Goal: Navigation & Orientation: Find specific page/section

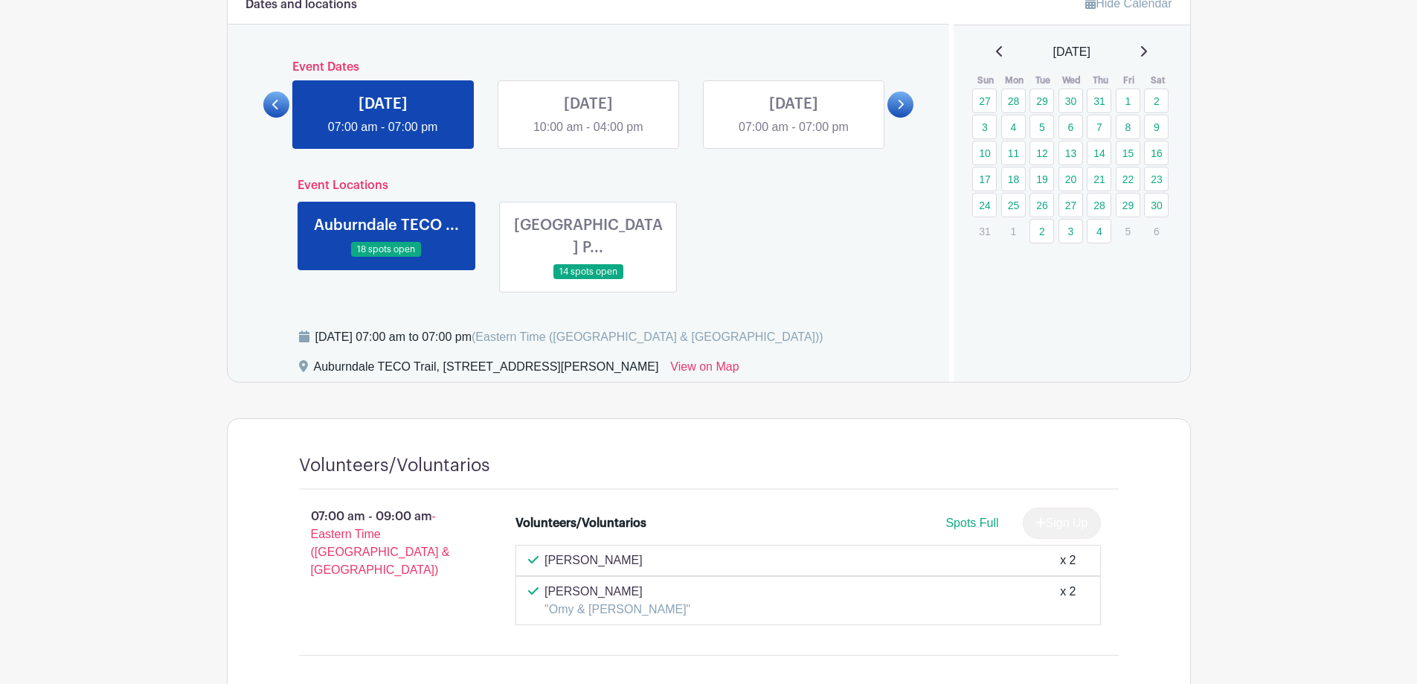
scroll to position [595, 0]
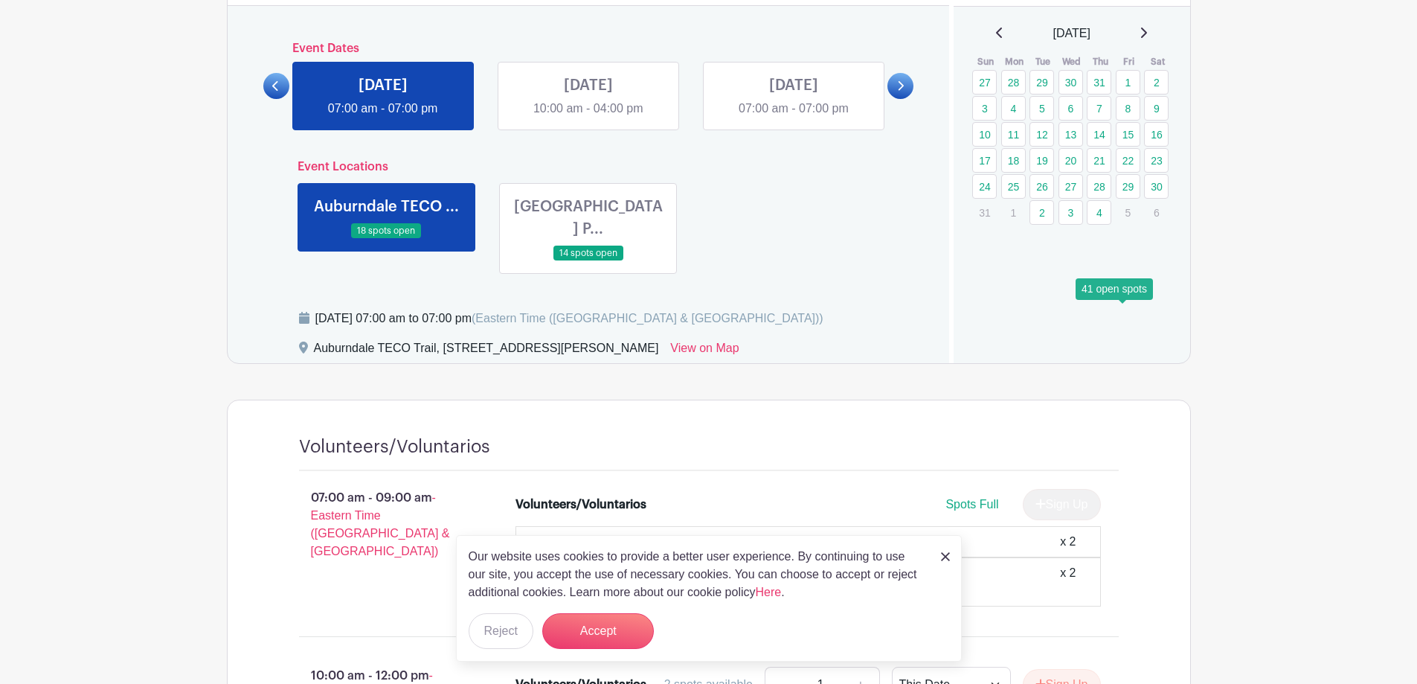
click at [1125, 173] on link "22" at bounding box center [1128, 160] width 25 height 25
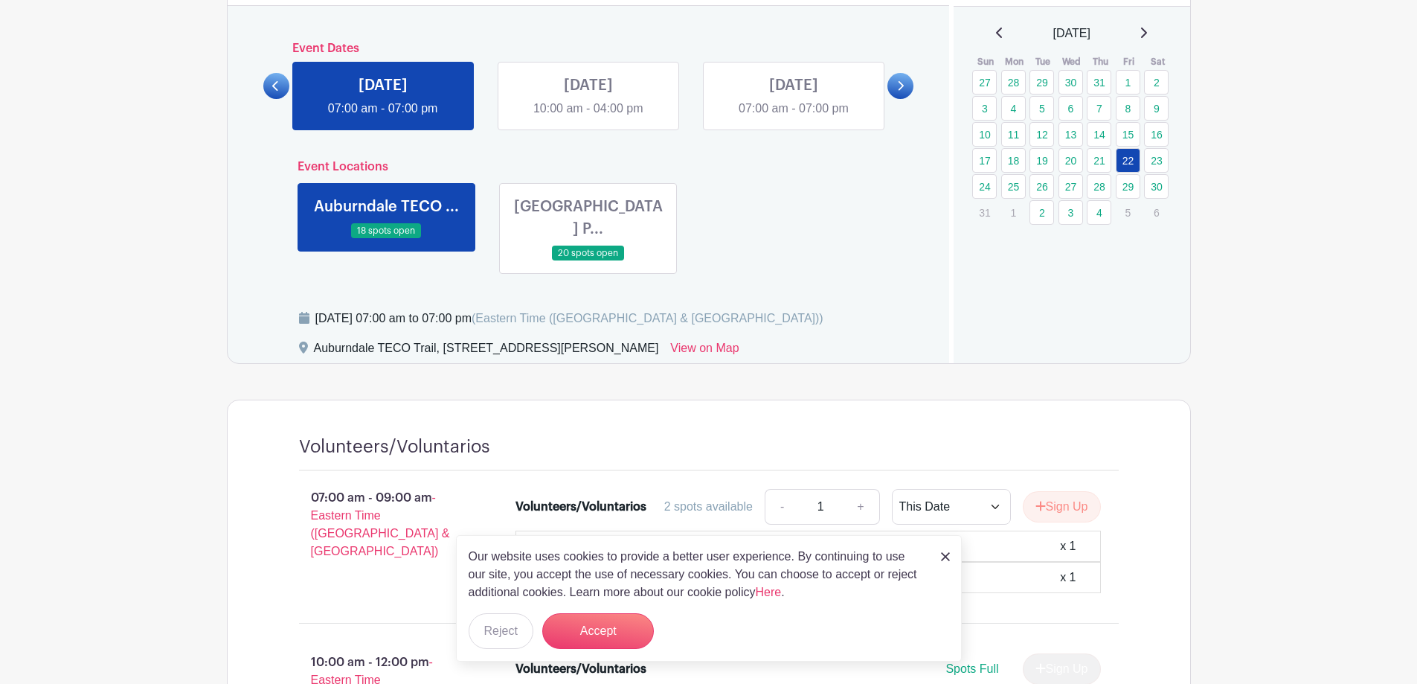
click at [945, 552] on img at bounding box center [945, 556] width 9 height 9
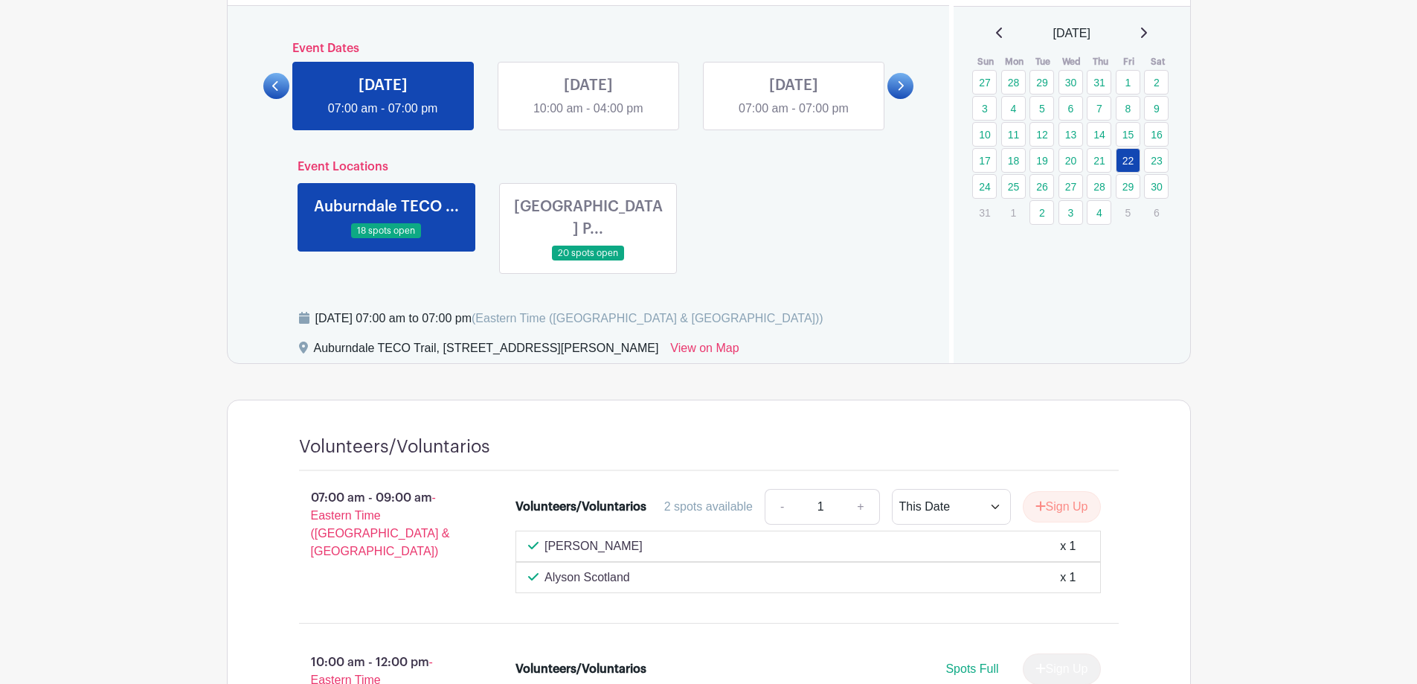
click at [588, 261] on link at bounding box center [588, 261] width 0 height 0
click at [383, 118] on link at bounding box center [383, 118] width 0 height 0
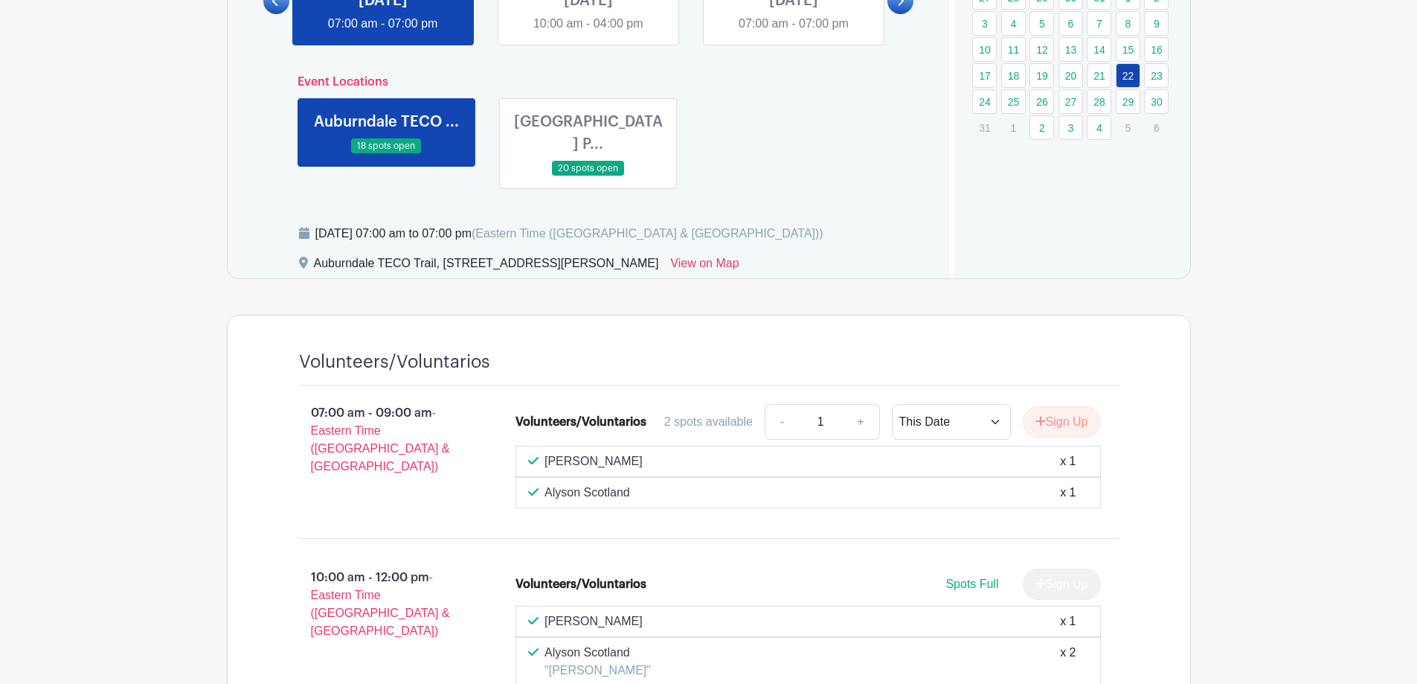
scroll to position [533, 0]
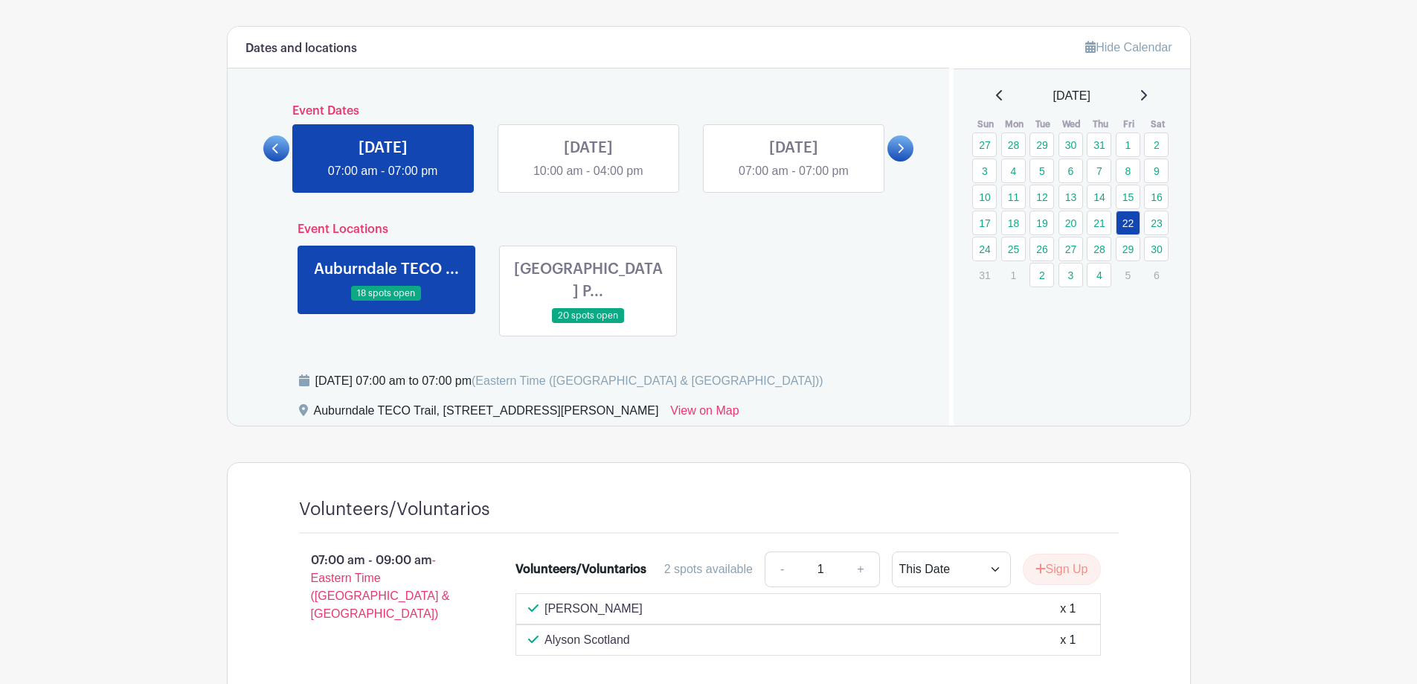
click at [588, 324] on link at bounding box center [588, 324] width 0 height 0
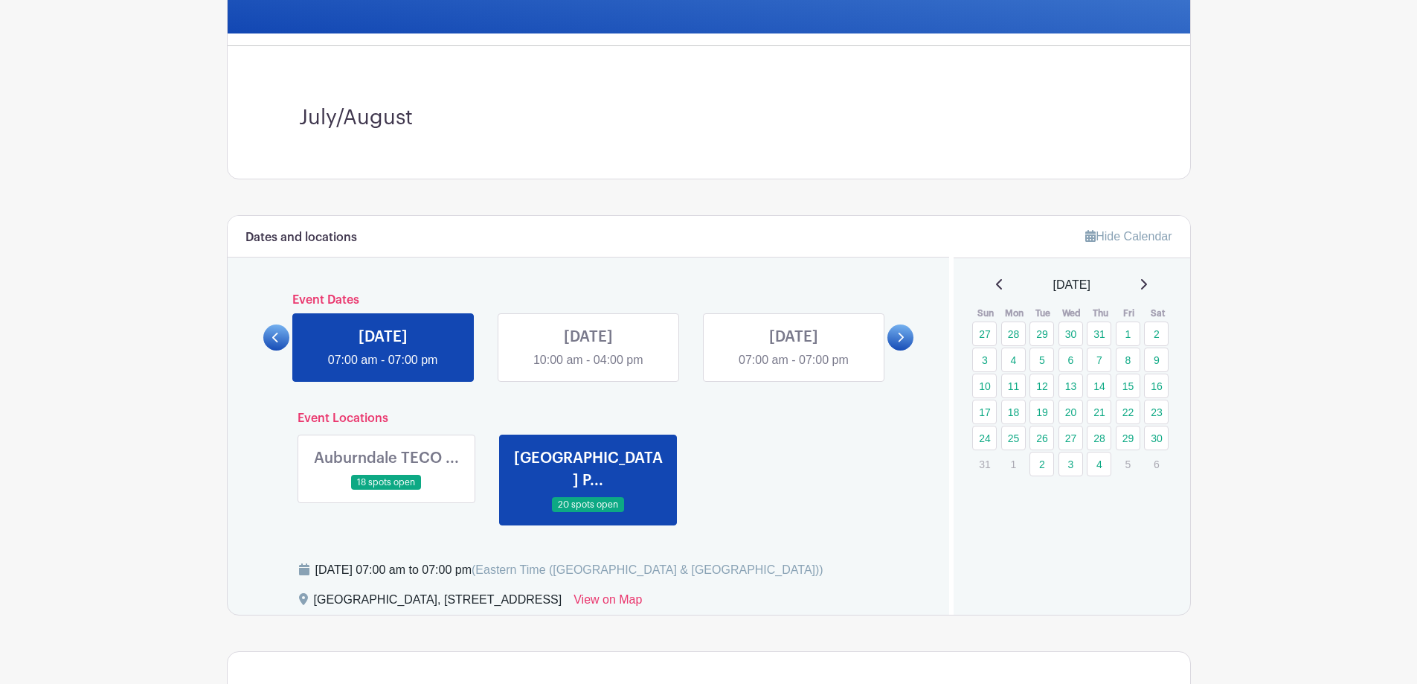
scroll to position [446, 0]
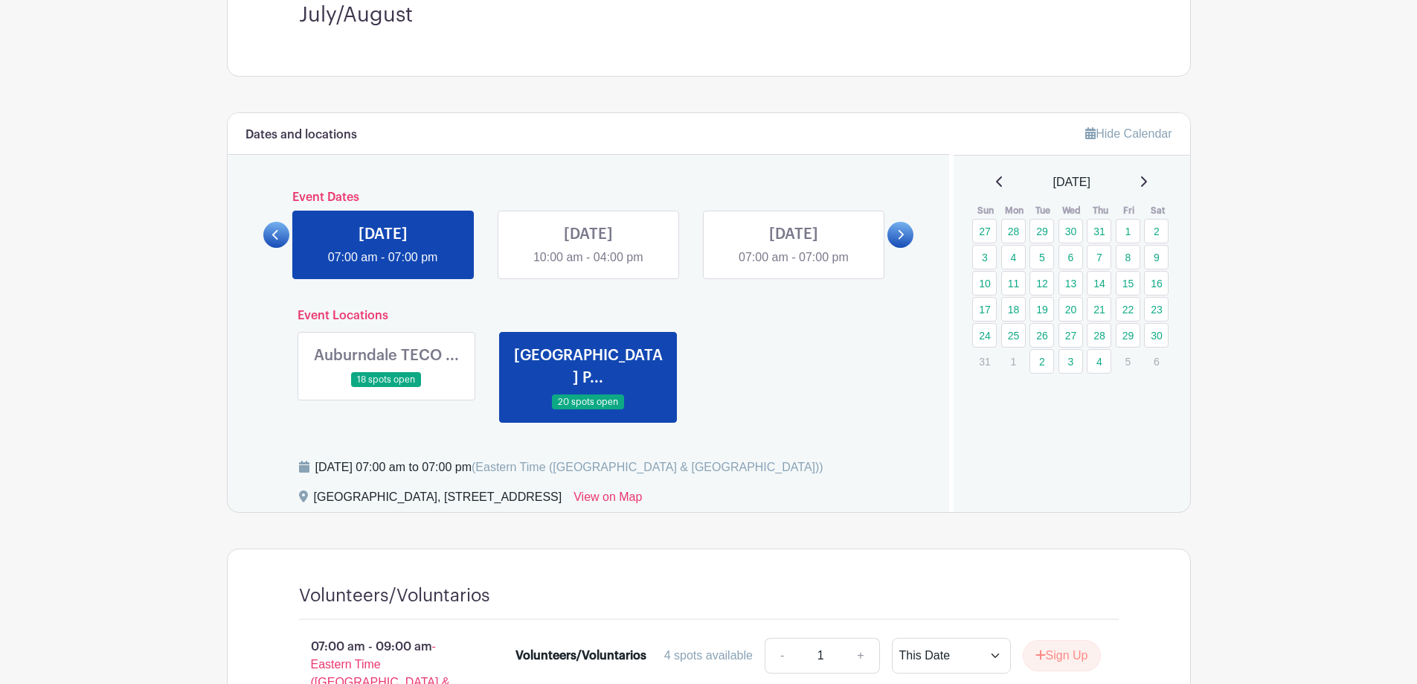
click at [897, 240] on icon at bounding box center [900, 234] width 7 height 11
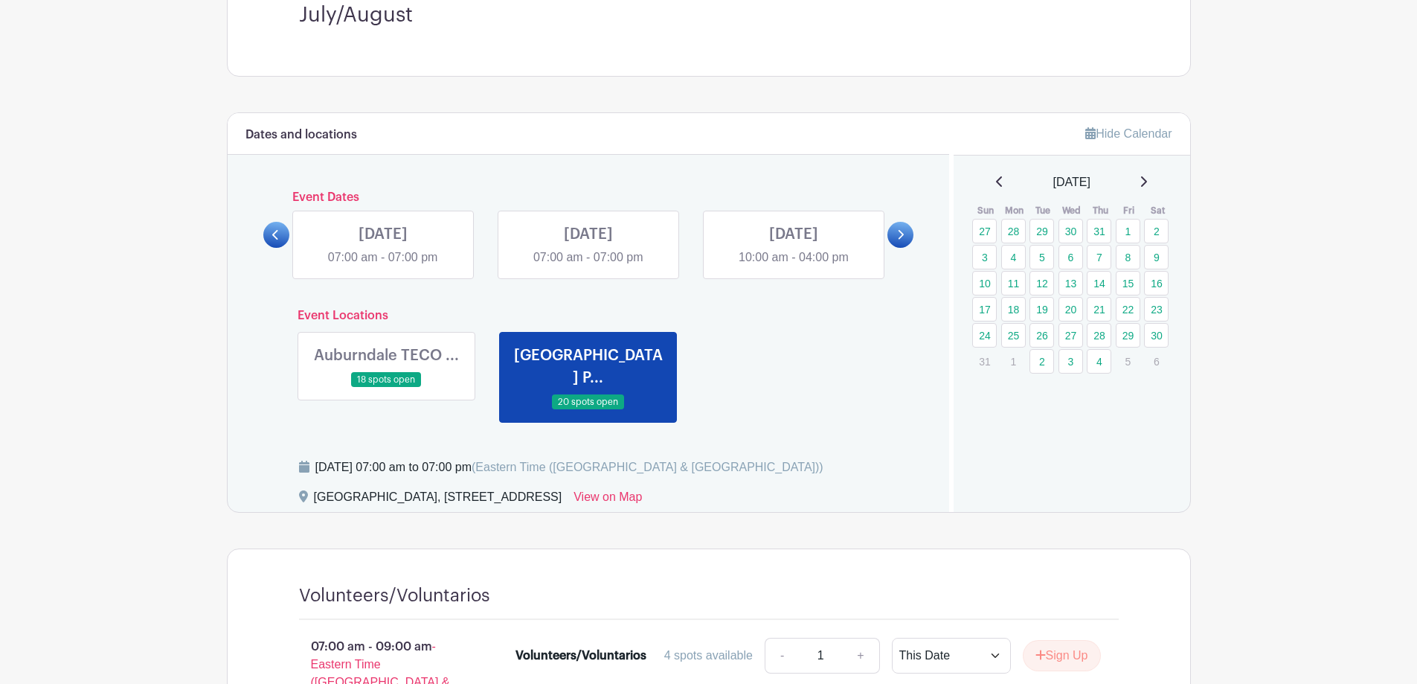
click at [588, 266] on link at bounding box center [588, 266] width 0 height 0
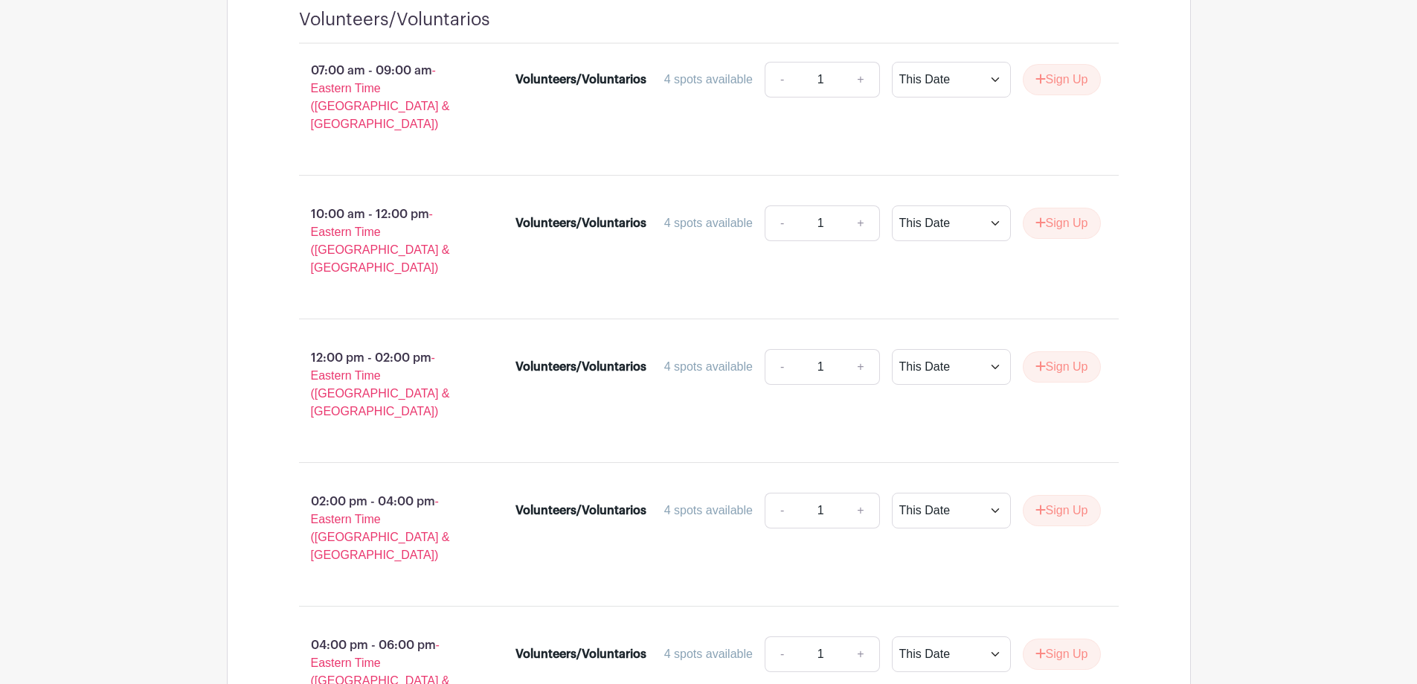
scroll to position [893, 0]
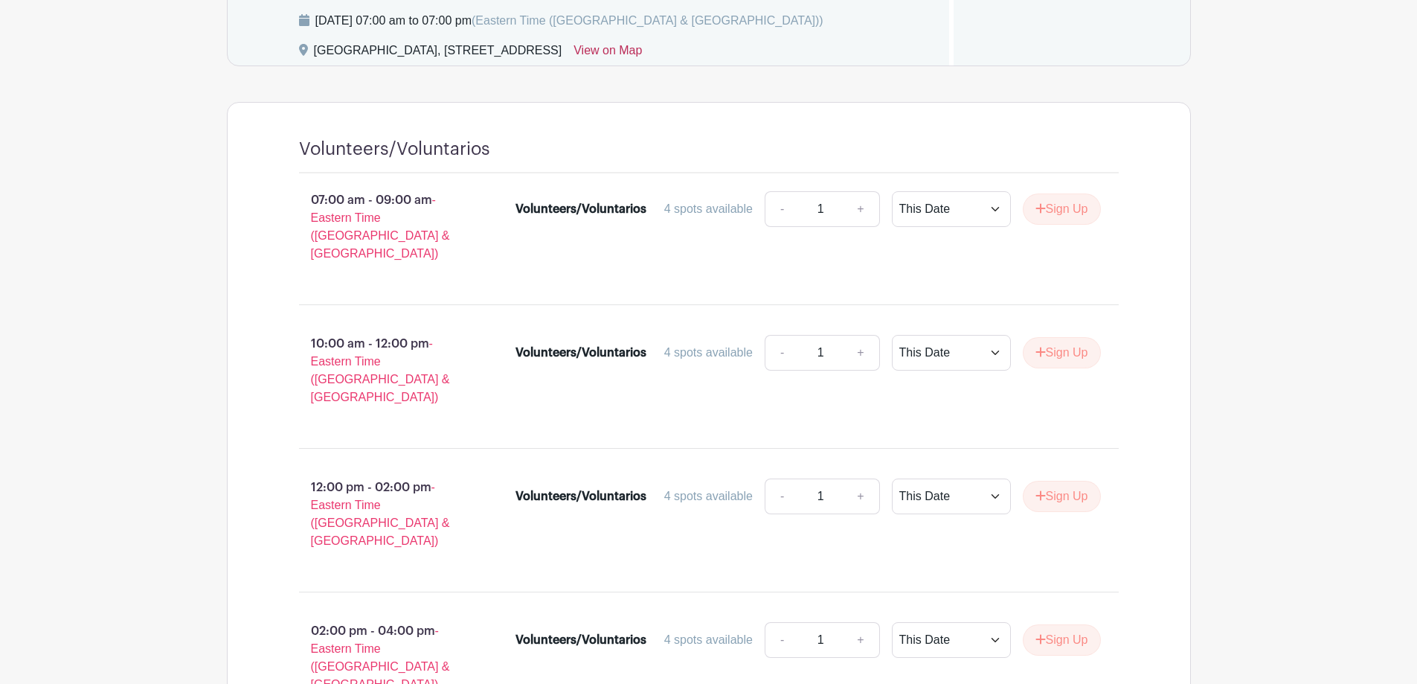
click at [642, 65] on link "View on Map" at bounding box center [608, 54] width 68 height 24
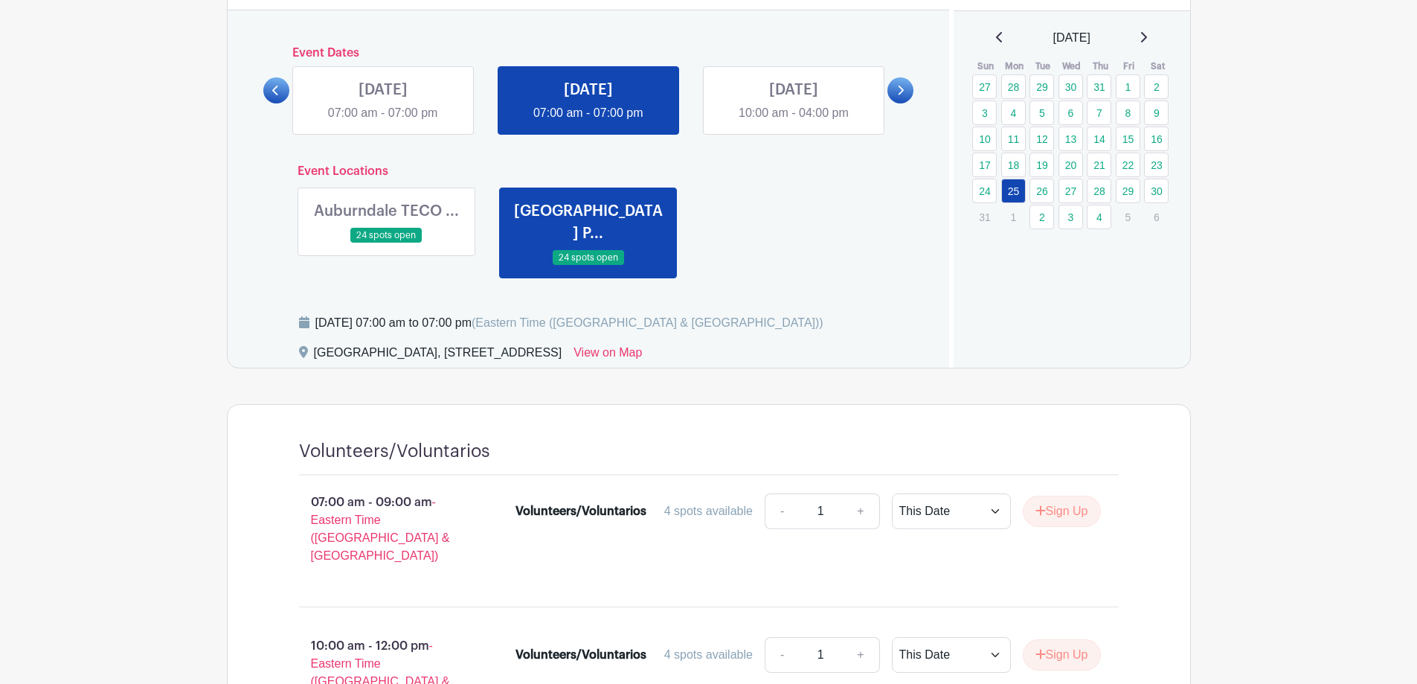
scroll to position [446, 0]
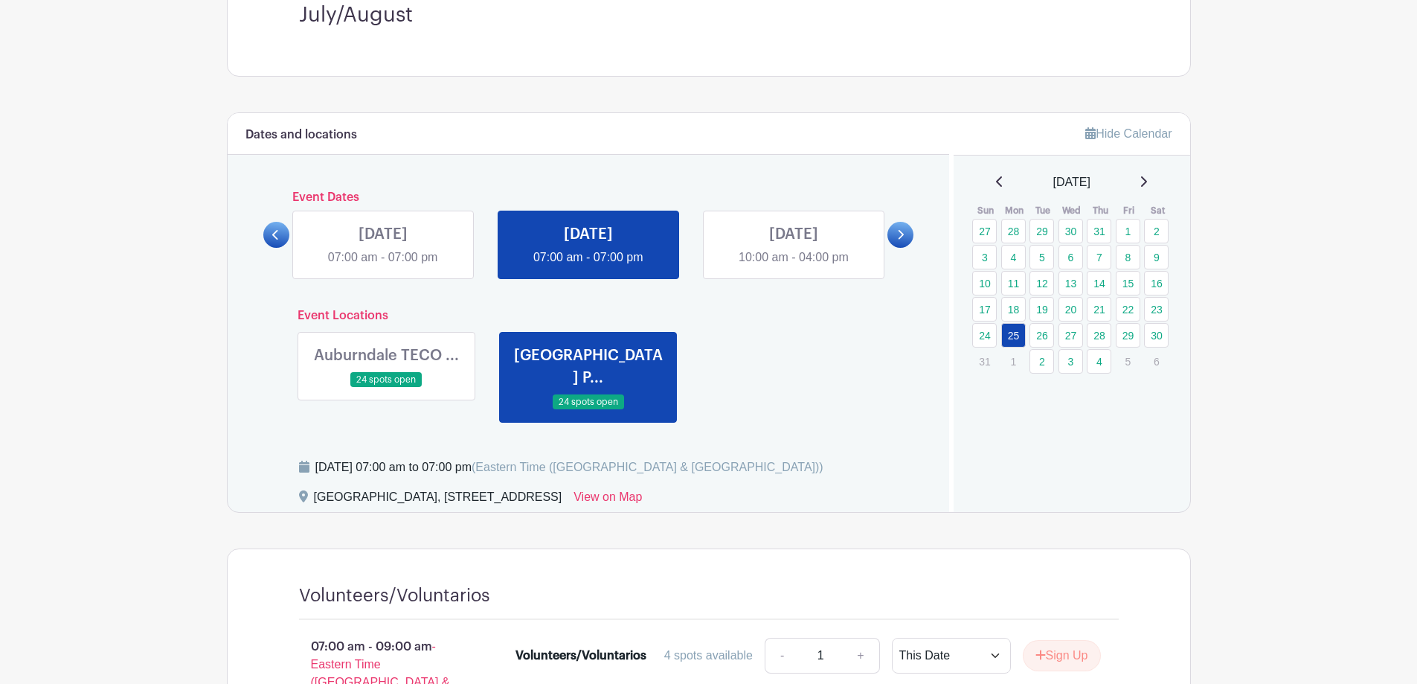
click at [794, 266] on link at bounding box center [794, 266] width 0 height 0
